Goal: Information Seeking & Learning: Learn about a topic

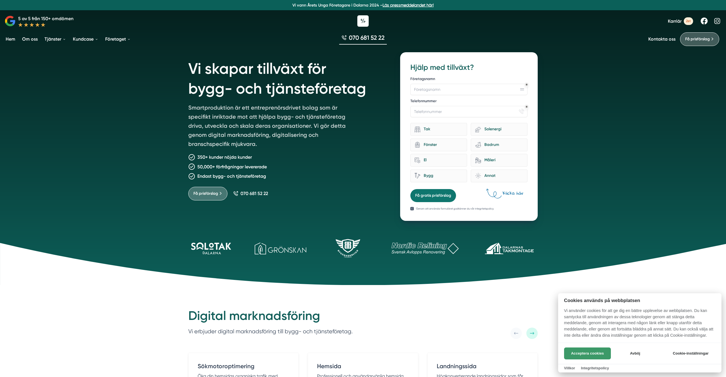
click at [592, 353] on button "Acceptera cookies" at bounding box center [587, 353] width 47 height 12
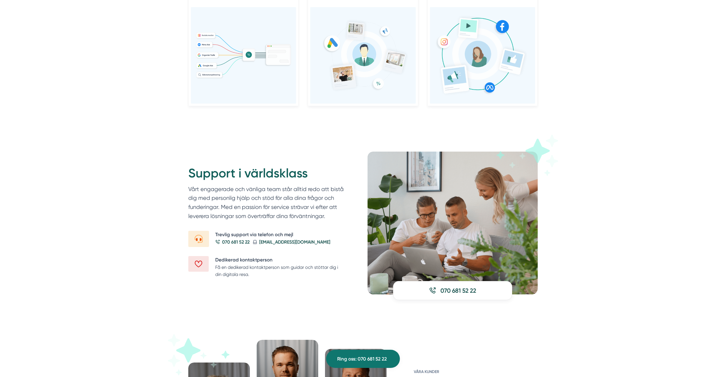
scroll to position [558, 0]
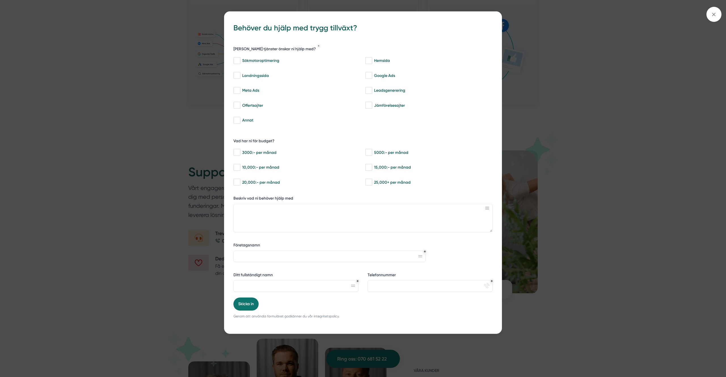
click at [145, 236] on div "bbc9b822-b2c6-488a-ab3e-9a2d59e49c7c Behöver du hjälp med trygg tillväxt? Vilka…" at bounding box center [363, 188] width 726 height 377
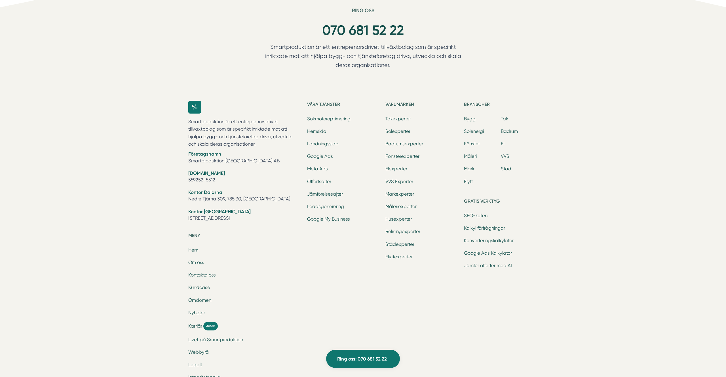
scroll to position [1750, 0]
click at [193, 262] on link "Om oss" at bounding box center [196, 261] width 16 height 5
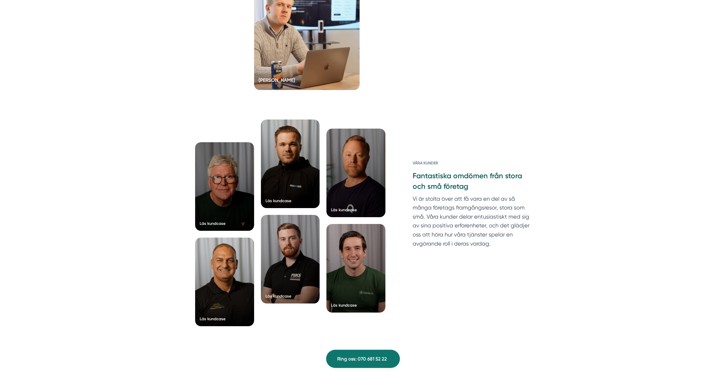
scroll to position [1341, 0]
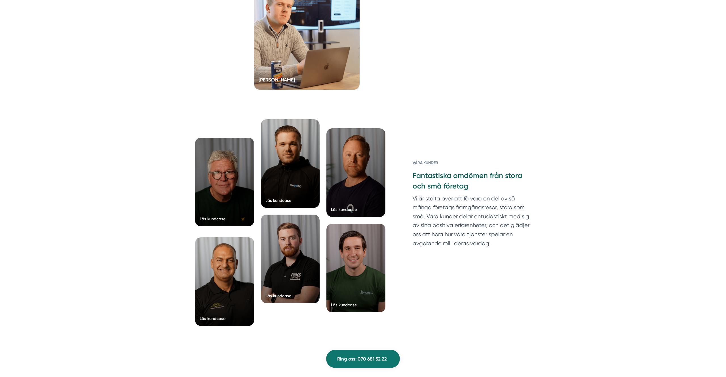
click at [221, 210] on div at bounding box center [224, 182] width 59 height 89
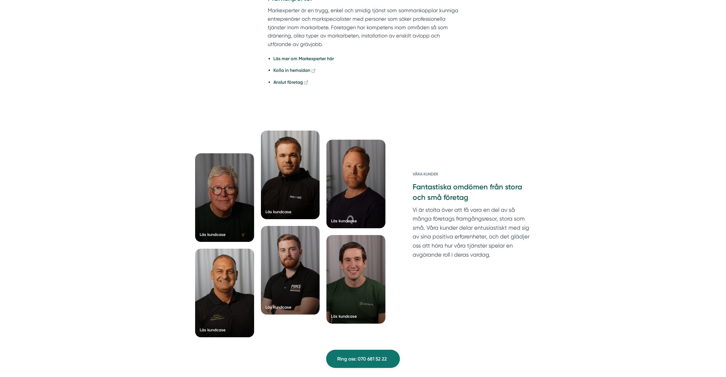
scroll to position [1125, 0]
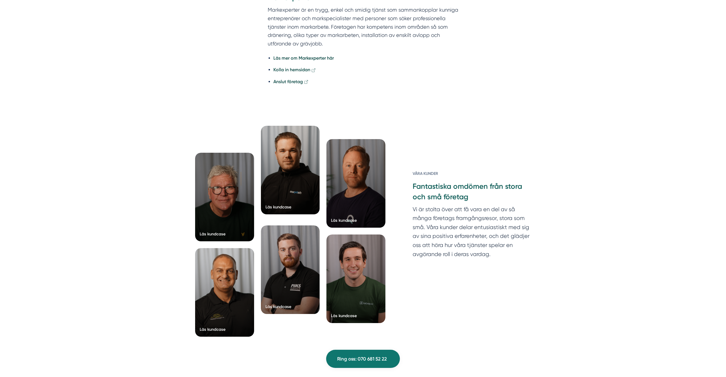
click at [290, 182] on div at bounding box center [290, 170] width 59 height 89
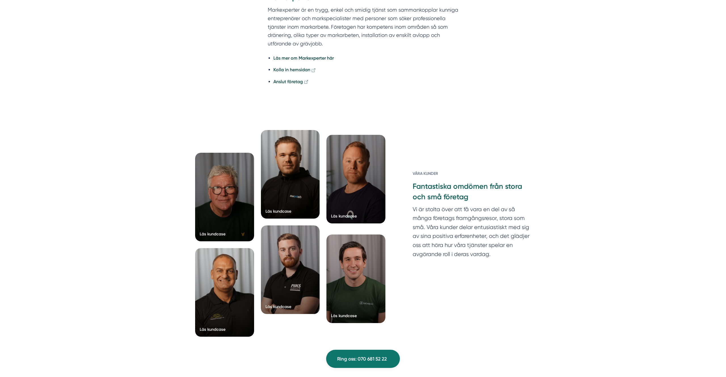
click at [348, 196] on div at bounding box center [356, 179] width 59 height 89
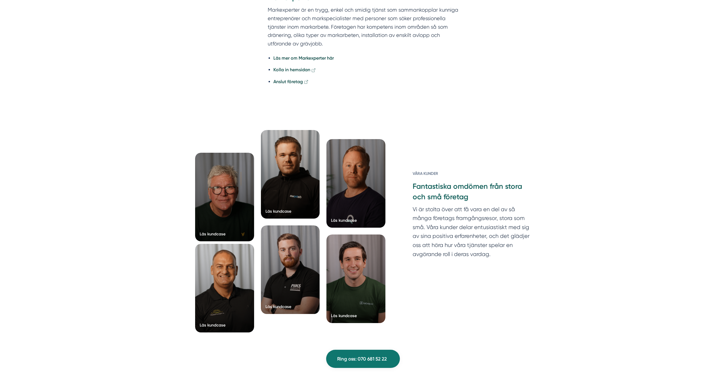
click at [220, 288] on div at bounding box center [224, 288] width 59 height 89
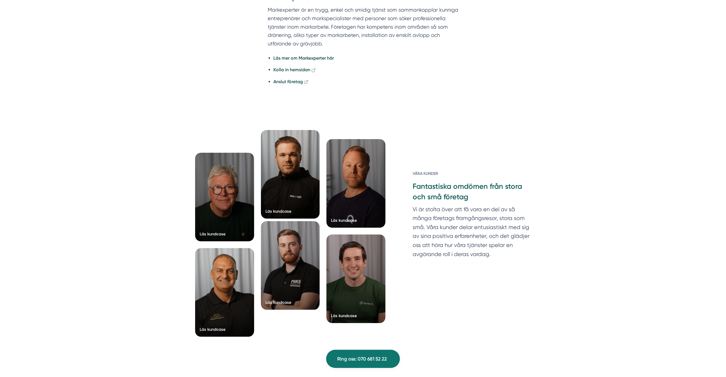
click at [282, 242] on div at bounding box center [290, 265] width 59 height 89
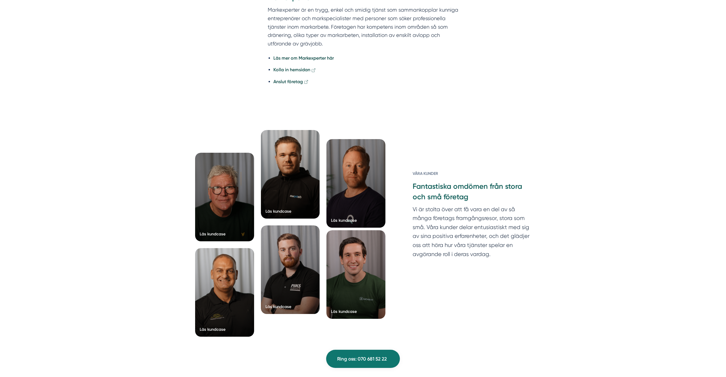
click at [344, 246] on div at bounding box center [356, 274] width 59 height 89
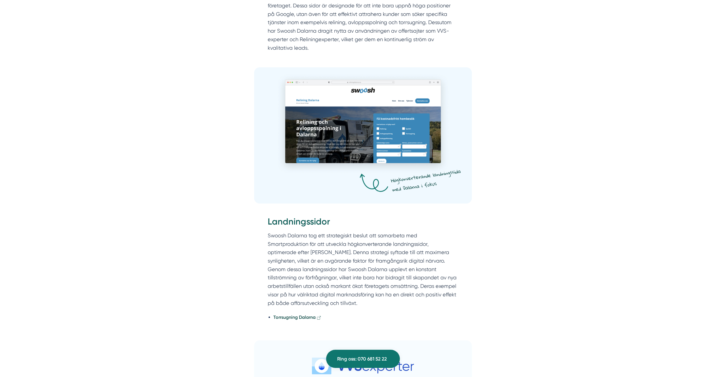
scroll to position [572, 0]
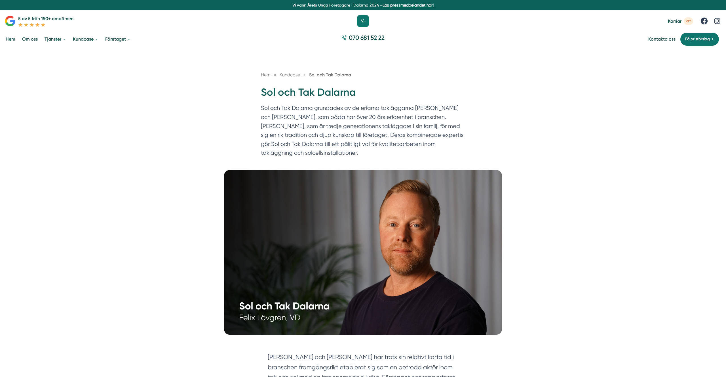
click at [292, 92] on h1 "Sol och Tak Dalarna" at bounding box center [363, 94] width 204 height 18
click at [170, 191] on picture at bounding box center [363, 252] width 726 height 165
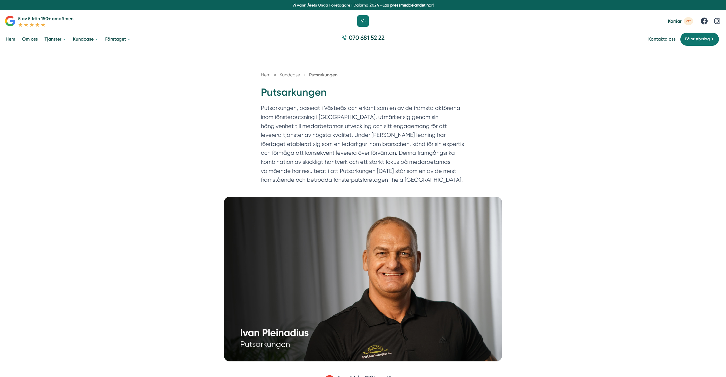
click at [291, 92] on h1 "Putsarkungen" at bounding box center [363, 94] width 204 height 18
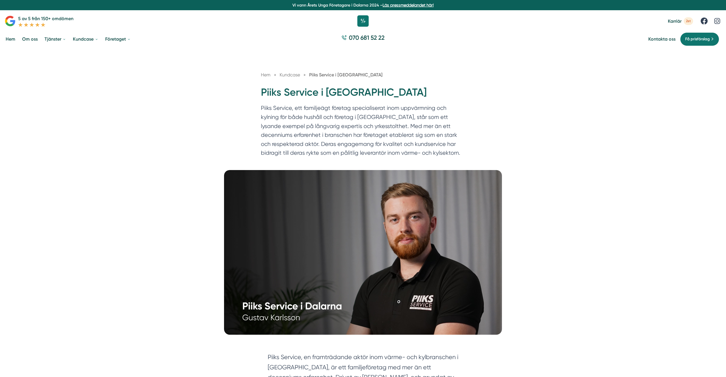
click at [339, 93] on h1 "Piiks Service i [GEOGRAPHIC_DATA]" at bounding box center [363, 94] width 204 height 18
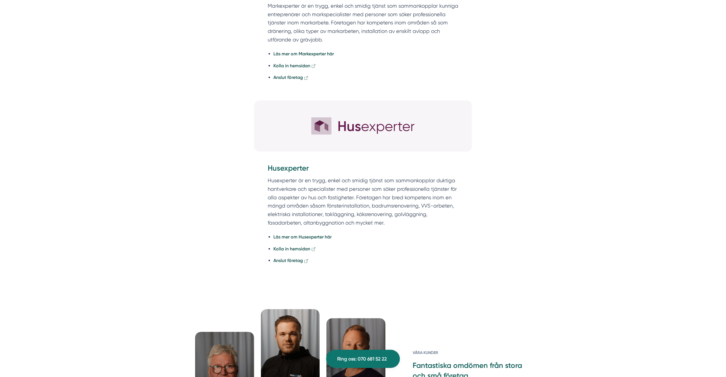
scroll to position [1257, 0]
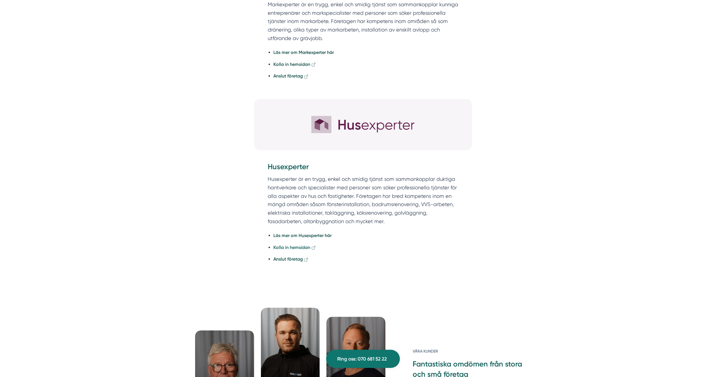
click at [303, 247] on strong "Kolla in hemsidan" at bounding box center [291, 247] width 37 height 5
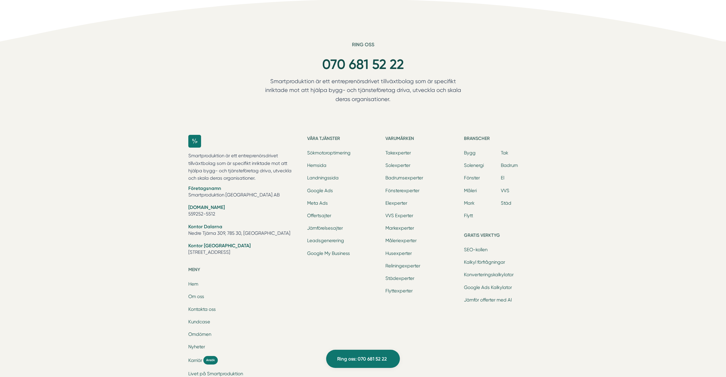
scroll to position [1844, 0]
click at [325, 228] on link "Jämförelsesajter" at bounding box center [325, 227] width 36 height 5
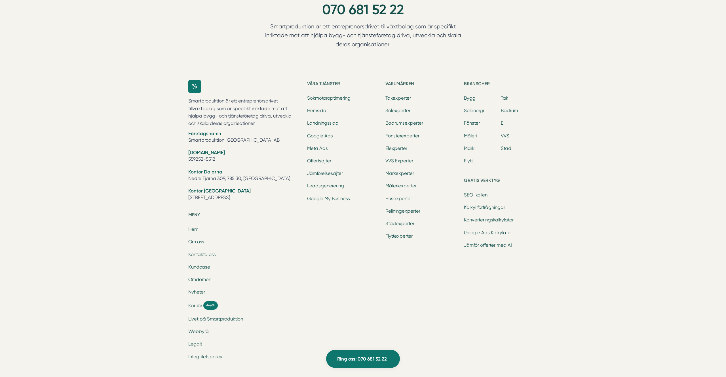
scroll to position [1360, 0]
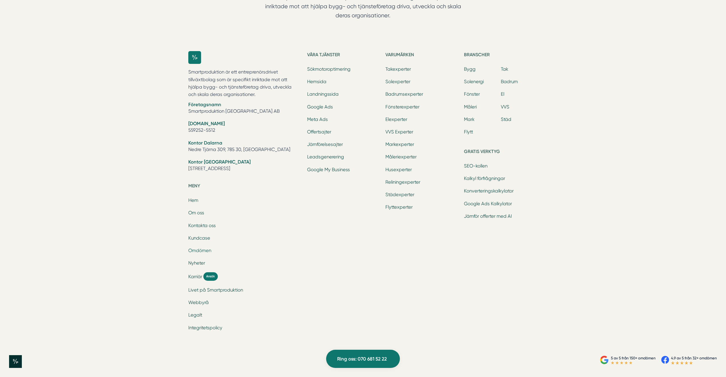
click at [197, 251] on link "Omdömen" at bounding box center [199, 250] width 23 height 5
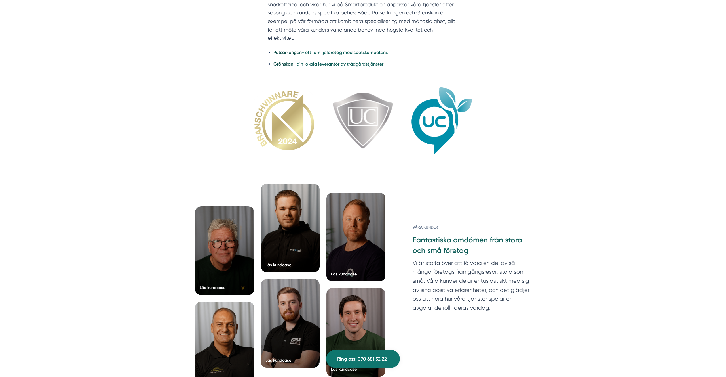
scroll to position [1750, 0]
